Goal: Task Accomplishment & Management: Manage account settings

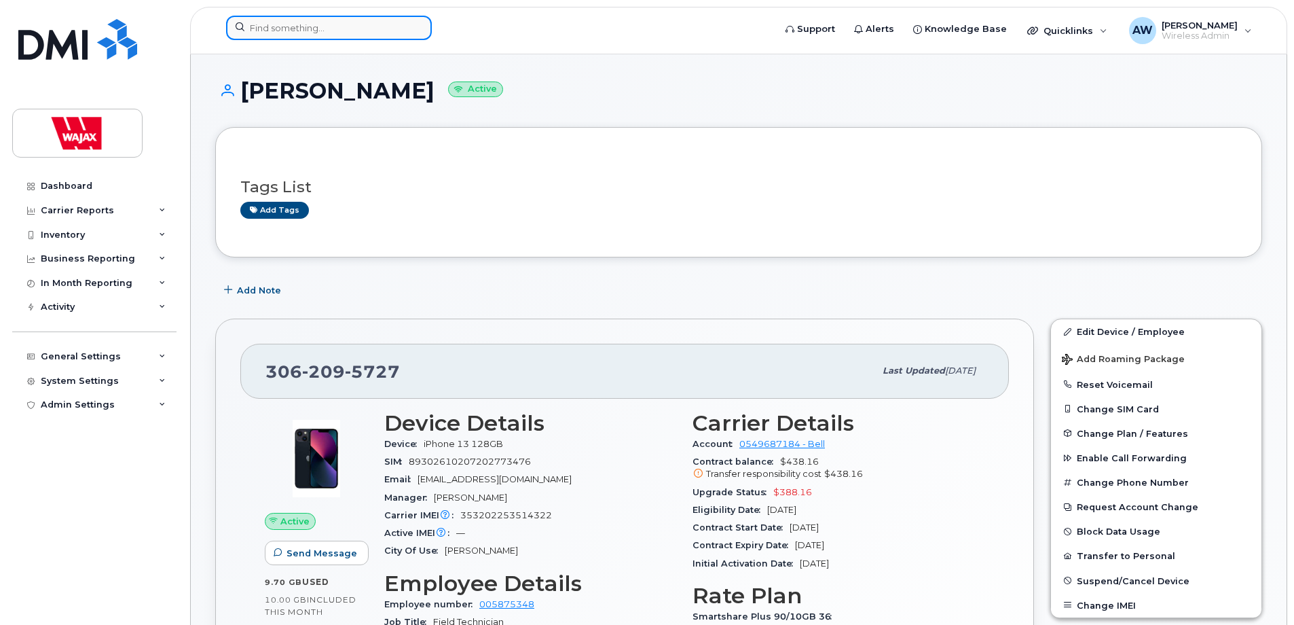
click at [346, 32] on input at bounding box center [329, 28] width 206 height 24
paste input "[PERSON_NAME]"
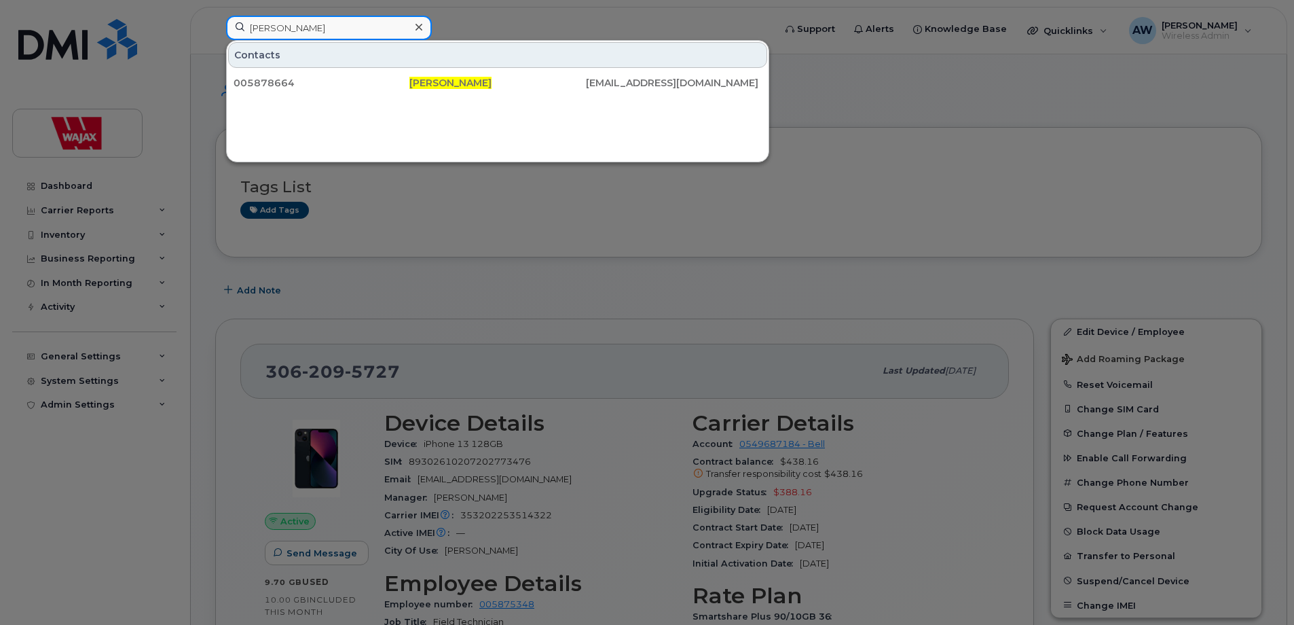
drag, startPoint x: 388, startPoint y: 20, endPoint x: 78, endPoint y: 24, distance: 309.7
click at [215, 24] on div "Tyler Oxtoby Contacts 005878664 Tyler Oxtoby toxtoby@wajax.com" at bounding box center [495, 31] width 561 height 30
paste input "403.318.0473"
type input "403.318.0473"
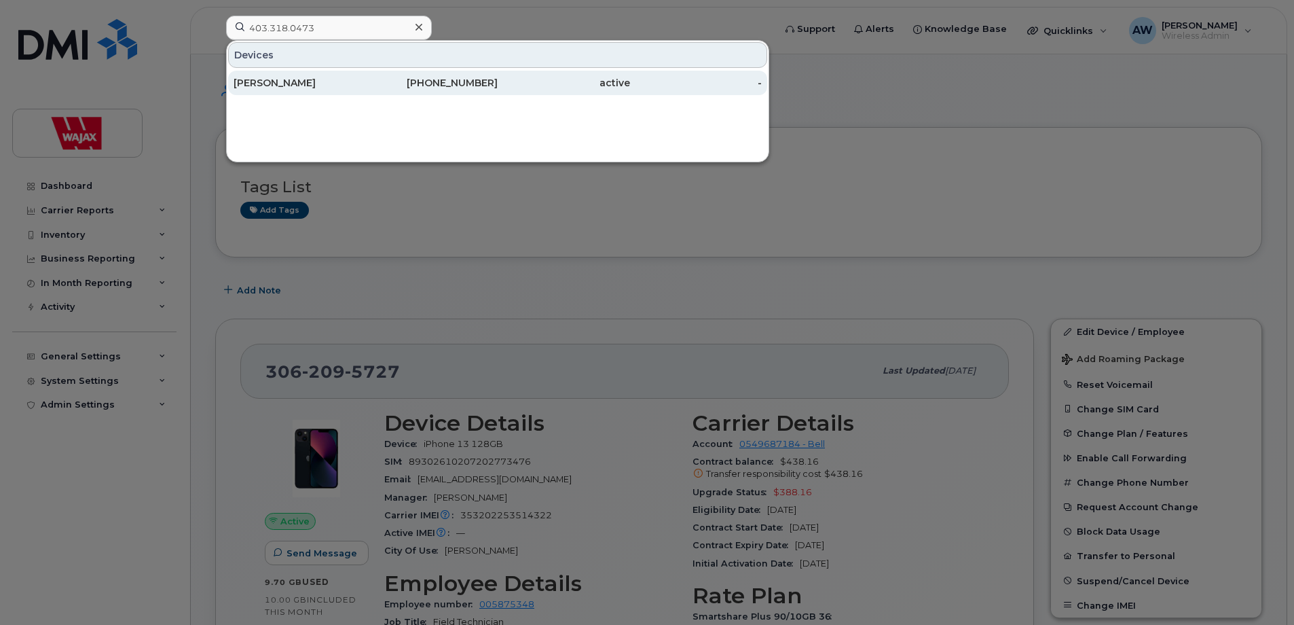
click at [312, 80] on div "[PERSON_NAME]" at bounding box center [300, 83] width 132 height 14
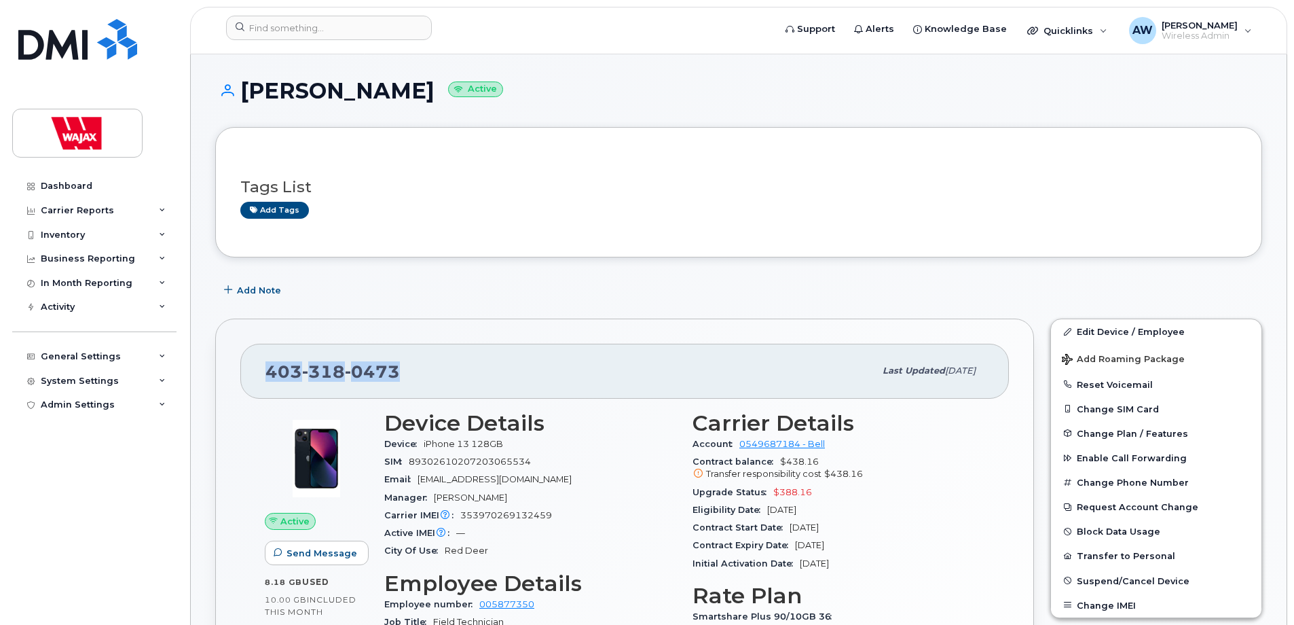
drag, startPoint x: 405, startPoint y: 363, endPoint x: 259, endPoint y: 373, distance: 146.3
click at [259, 373] on div "403 318 0473 Last updated Aug 06, 2025" at bounding box center [624, 371] width 769 height 54
copy span "403 318 0473"
click at [1124, 330] on link "Edit Device / Employee" at bounding box center [1156, 331] width 211 height 24
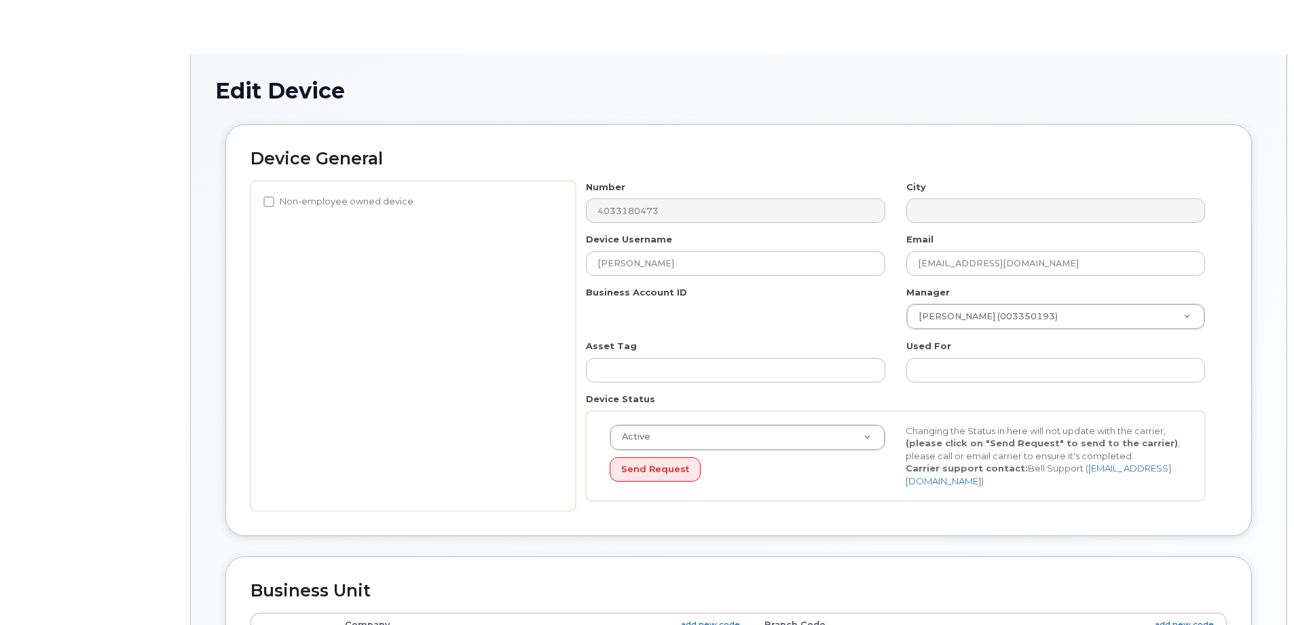
select select "23291732"
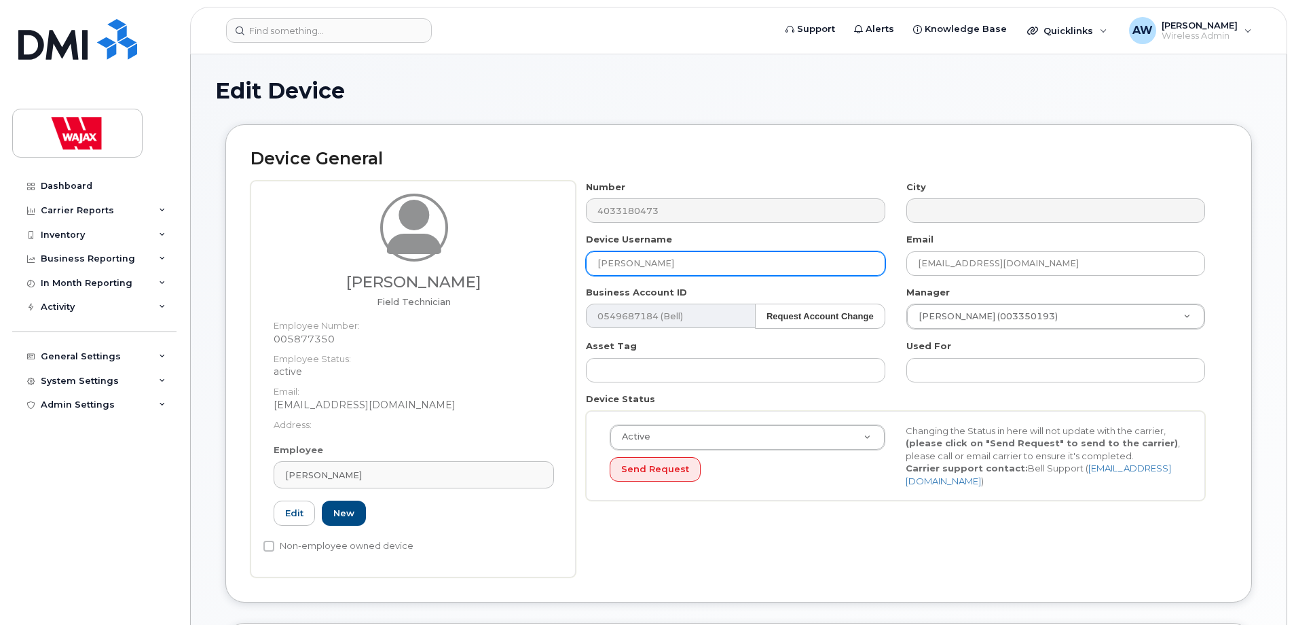
drag, startPoint x: 687, startPoint y: 263, endPoint x: 536, endPoint y: 264, distance: 150.8
click at [536, 264] on div "[PERSON_NAME] Field Technician Employee Number: 005877350 Employee Status: acti…" at bounding box center [739, 379] width 976 height 397
paste input "[PERSON_NAME]."
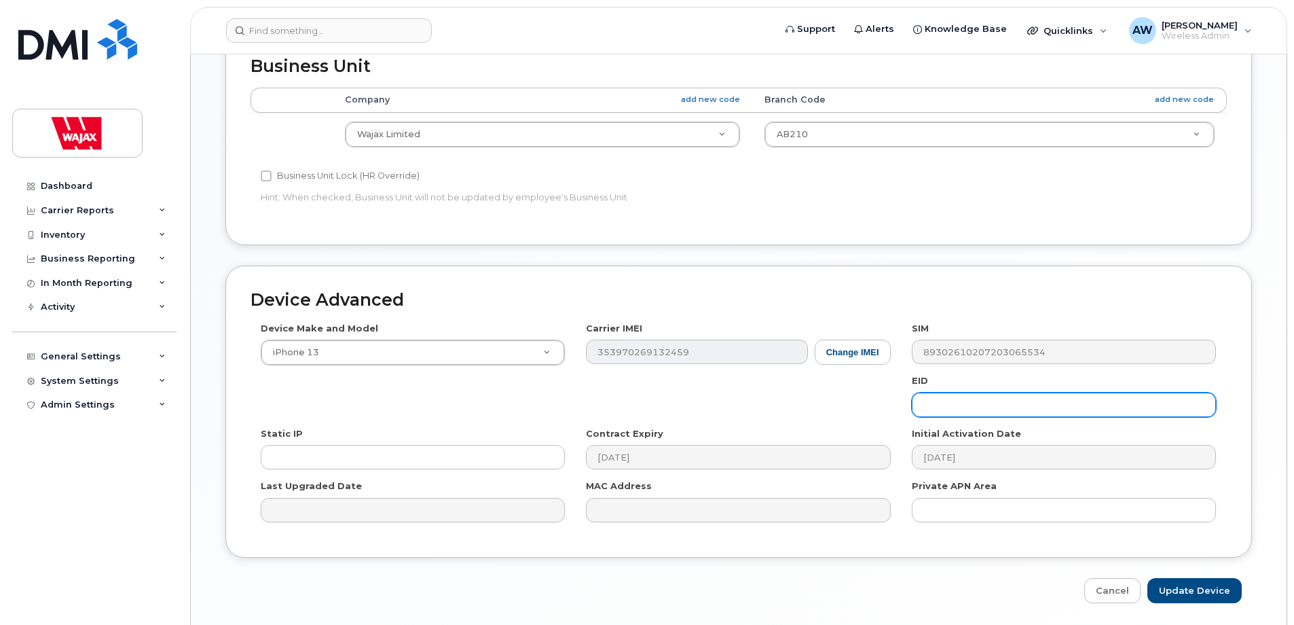
scroll to position [637, 0]
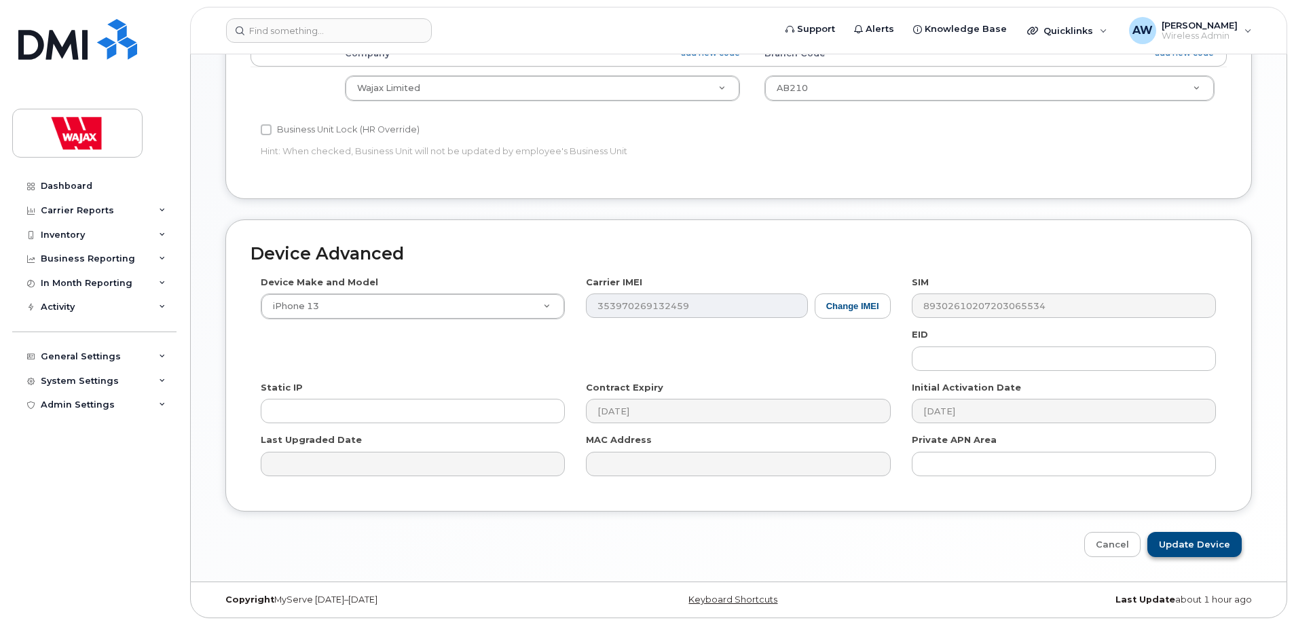
type input "[PERSON_NAME]"
click at [1205, 551] on input "Update Device" at bounding box center [1195, 544] width 94 height 25
type input "Saving..."
